Goal: Find specific page/section: Find specific page/section

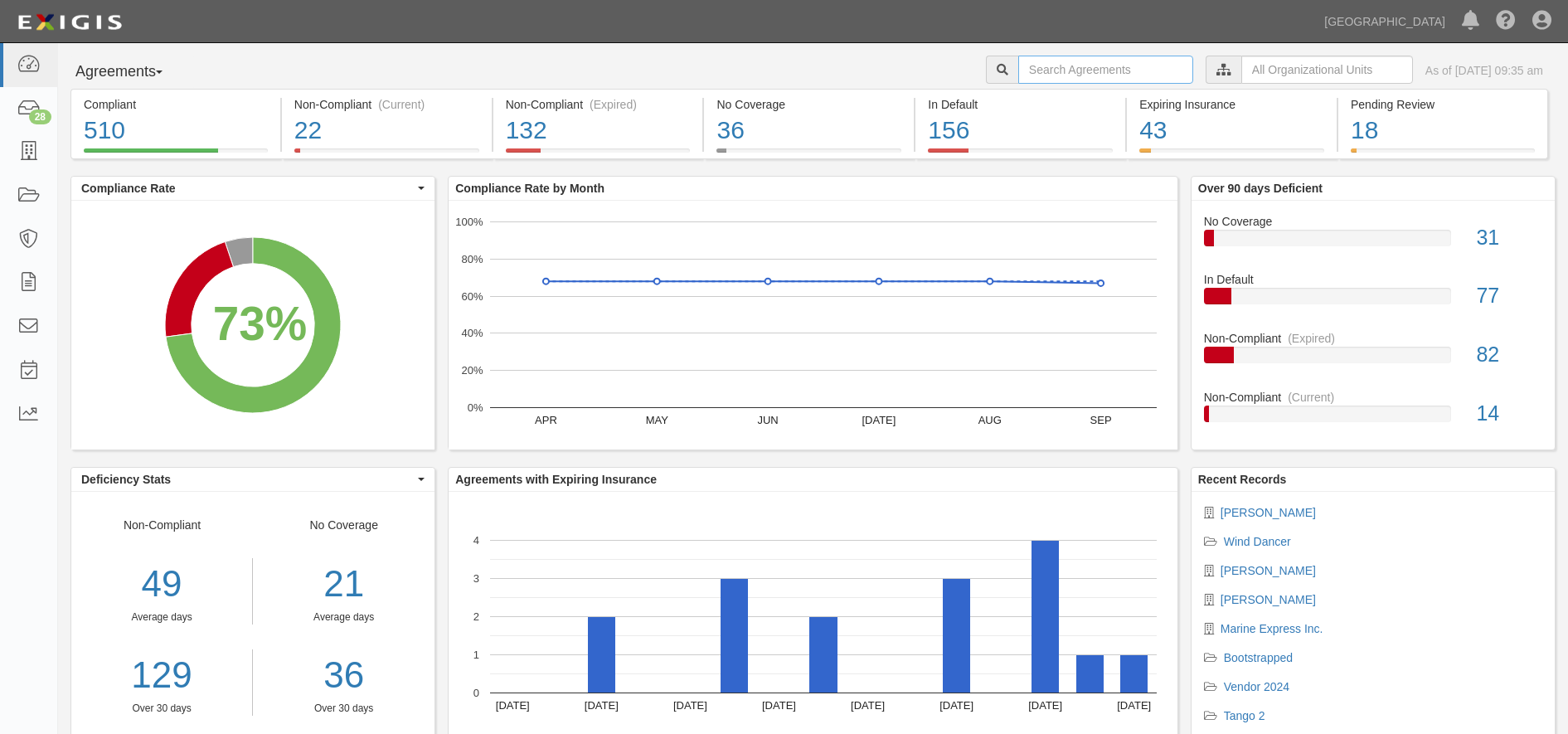
click at [1080, 73] on input "text" at bounding box center [1106, 69] width 175 height 28
click at [1032, 65] on input "text" at bounding box center [1106, 69] width 175 height 28
type input "brand"
click at [1060, 72] on input "brand" at bounding box center [1106, 69] width 175 height 28
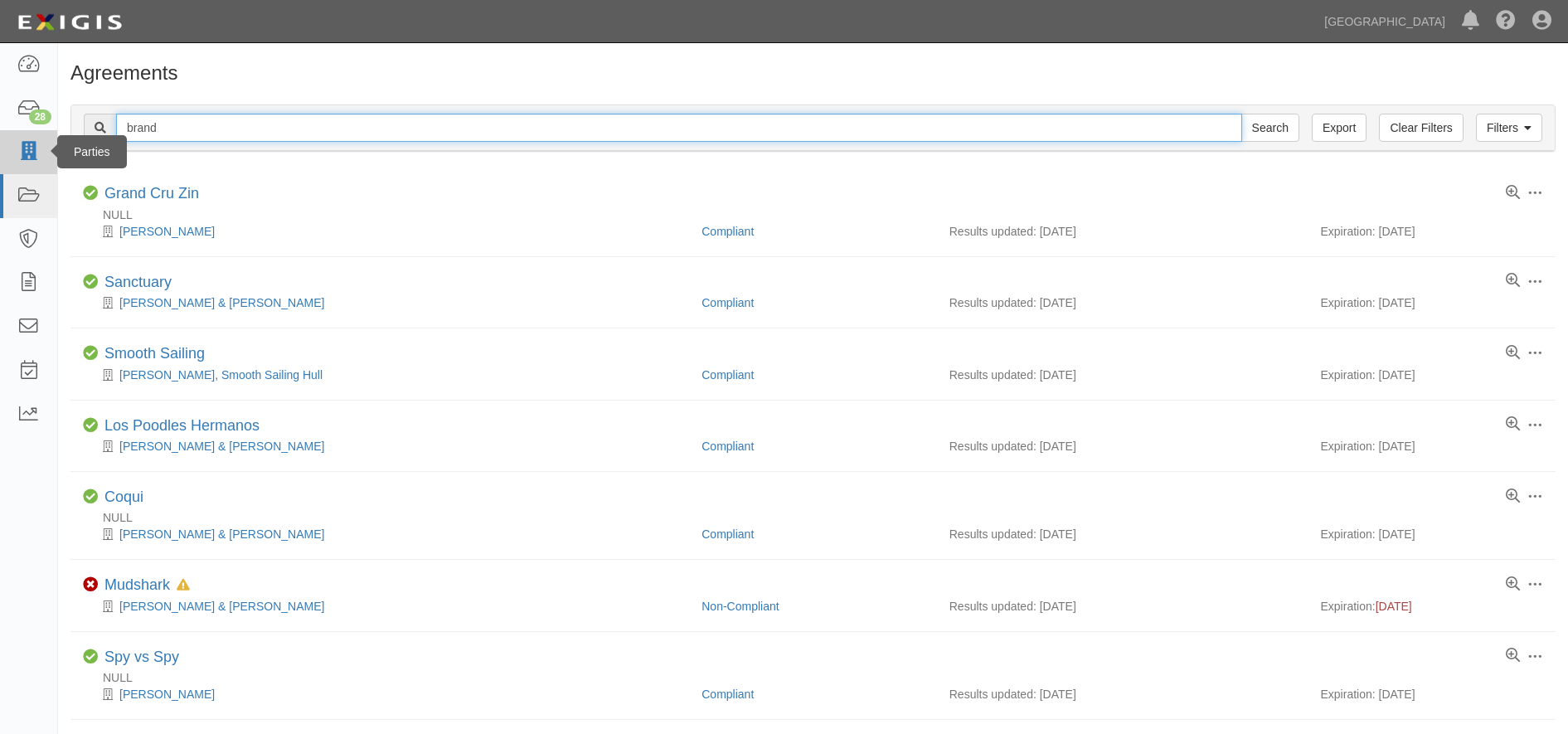
drag, startPoint x: 237, startPoint y: 129, endPoint x: 16, endPoint y: 167, distance: 224.2
click at [16, 167] on body "Toggle navigation Dashboard 28 Inbox Parties Agreements Coverages Documents Mes…" at bounding box center [784, 485] width 1568 height 970
type input "john brand"
click at [1242, 114] on input "Search" at bounding box center [1271, 128] width 58 height 28
